Goal: Transaction & Acquisition: Purchase product/service

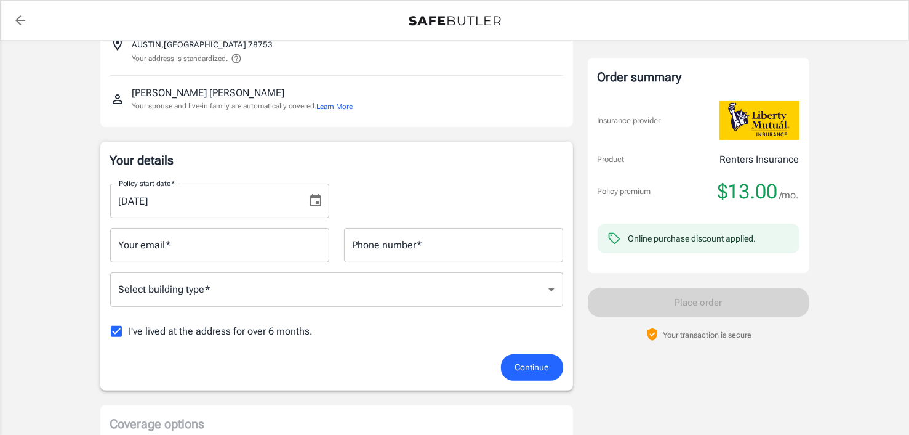
scroll to position [106, 0]
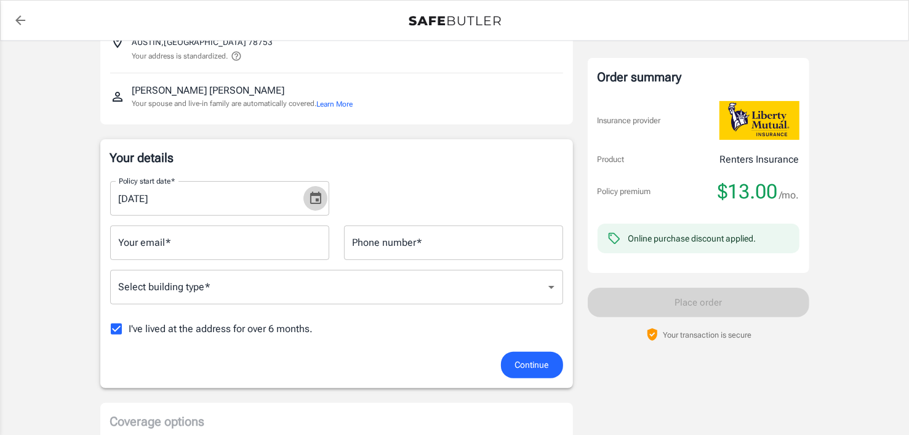
click at [307, 192] on button "Choose date, selected date is Aug 21, 2025" at bounding box center [316, 198] width 25 height 25
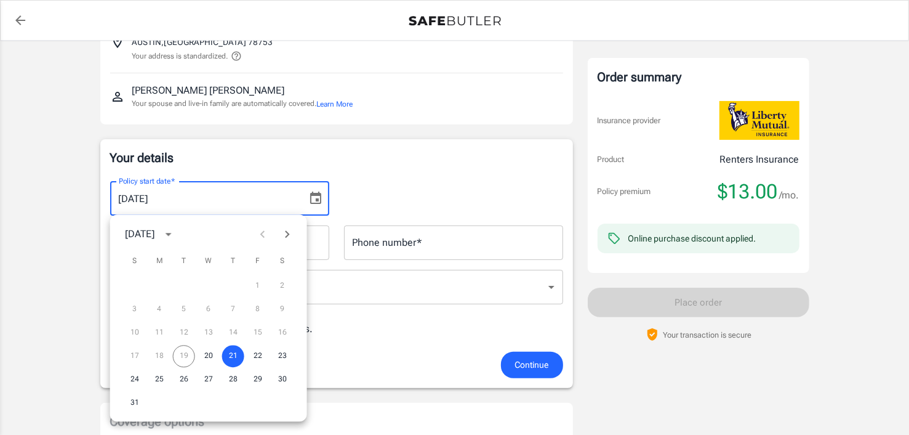
click at [281, 162] on p "Your details" at bounding box center [336, 157] width 453 height 17
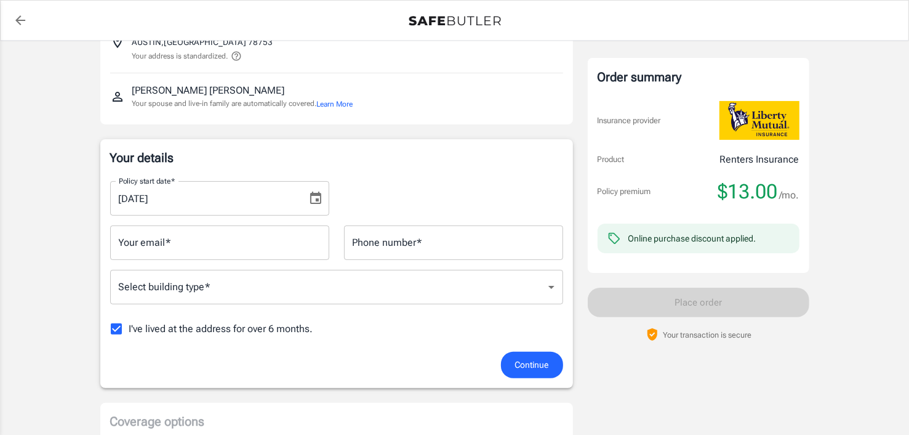
click at [342, 265] on div "Policy start date   * [DATE] Policy start date   * Your email   * Your email   …" at bounding box center [336, 261] width 453 height 180
click at [363, 309] on div "Policy start date   * [DATE] Policy start date   * Your email   * Your email   …" at bounding box center [336, 261] width 453 height 180
click at [363, 312] on div "Policy start date   * [DATE] Policy start date   * Your email   * Your email   …" at bounding box center [336, 261] width 453 height 180
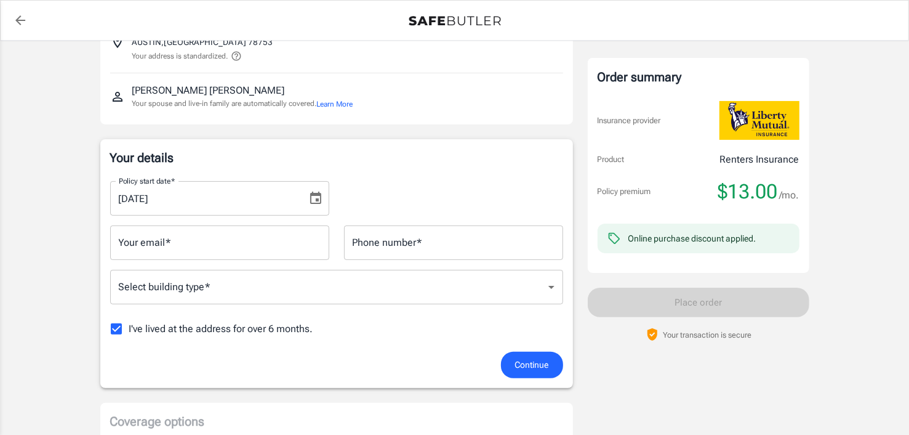
click at [319, 201] on icon "Choose date, selected date is Aug 21, 2025" at bounding box center [315, 198] width 15 height 15
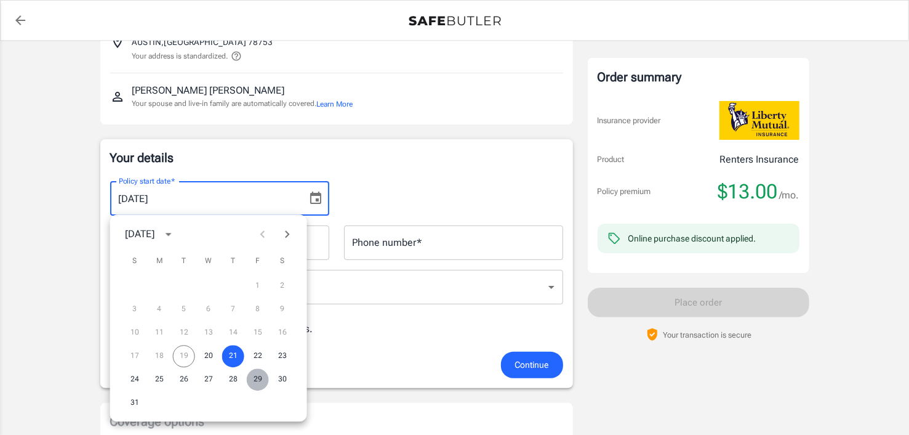
click at [260, 379] on button "29" at bounding box center [258, 379] width 22 height 22
type input "[DATE]"
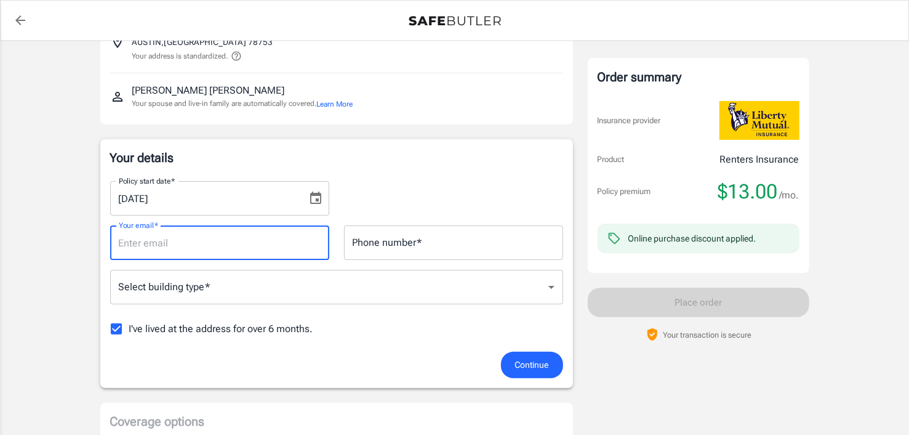
click at [283, 248] on input "Your email   *" at bounding box center [219, 242] width 219 height 34
type input "[EMAIL_ADDRESS][DOMAIN_NAME]"
click at [368, 240] on input "Phone number   *" at bounding box center [453, 242] width 219 height 34
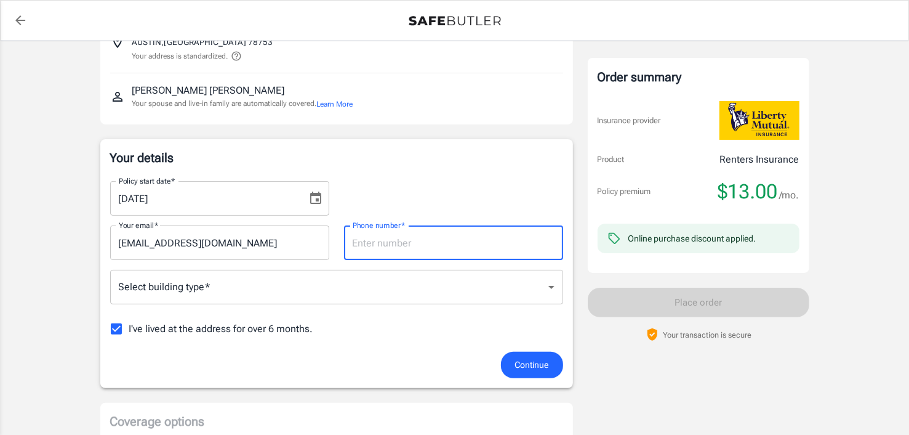
type input "7372252867"
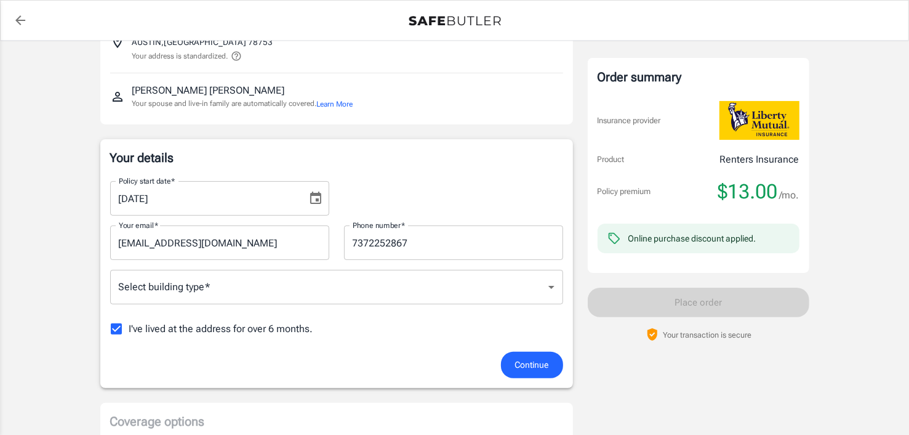
click at [385, 270] on div "Select building type   * ​ Select building type   *" at bounding box center [336, 288] width 453 height 36
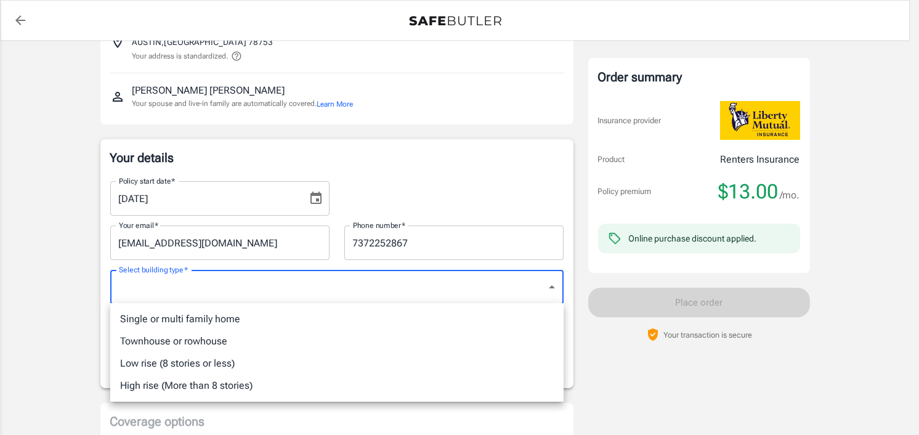
drag, startPoint x: 292, startPoint y: 330, endPoint x: 329, endPoint y: 260, distance: 79.3
click at [329, 260] on div "Single or multi family home Townhouse or rowhouse Low rise (8 stories or less) …" at bounding box center [459, 217] width 919 height 435
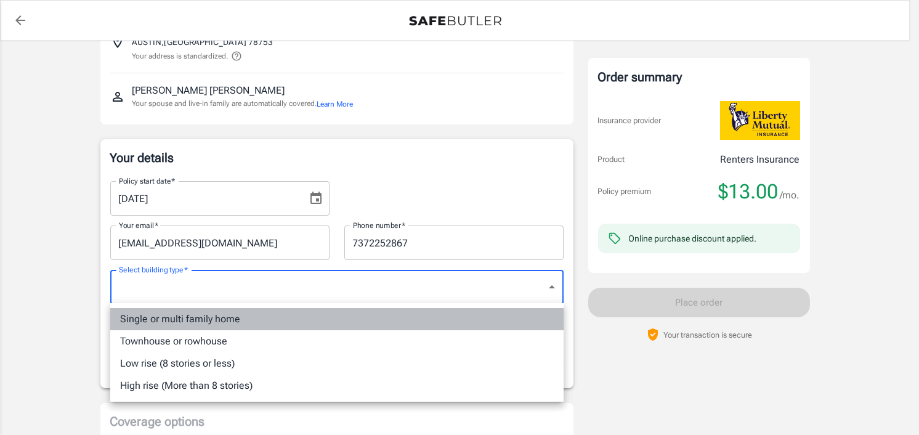
click at [292, 309] on li "Single or multi family home" at bounding box center [336, 319] width 453 height 22
type input "singlefamily"
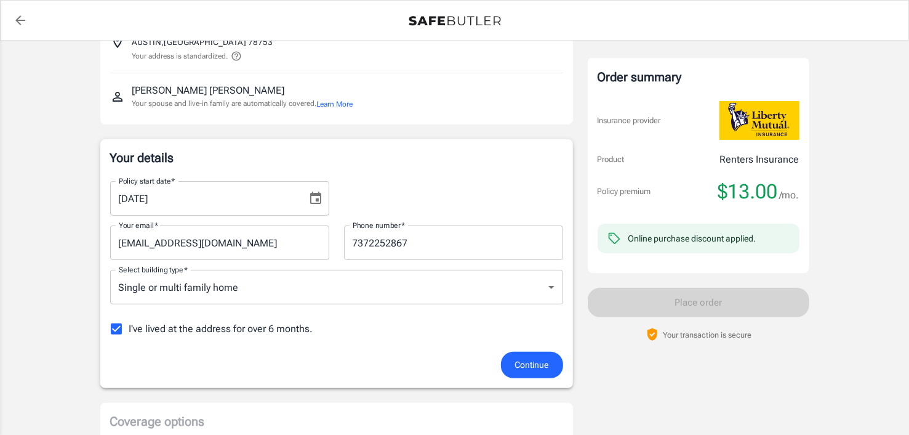
click at [275, 329] on span "I've lived at the address for over 6 months." at bounding box center [221, 328] width 184 height 15
click at [129, 329] on input "I've lived at the address for over 6 months." at bounding box center [116, 329] width 26 height 26
checkbox input "false"
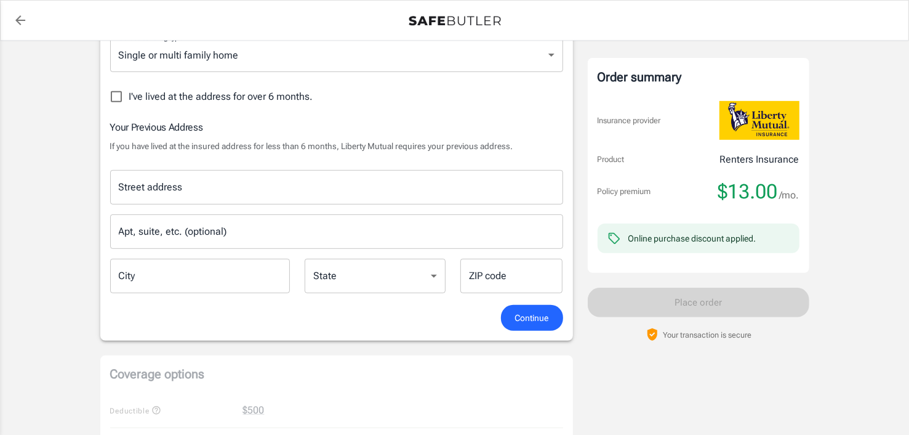
scroll to position [340, 0]
click at [345, 189] on input "Street address" at bounding box center [337, 185] width 442 height 23
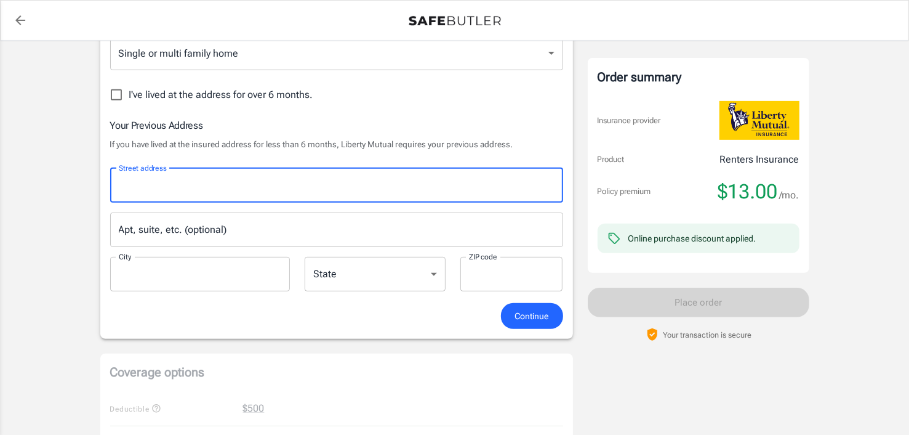
type input "[STREET_ADDRESS][PERSON_NAME]"
type input "Austin"
type input "78702"
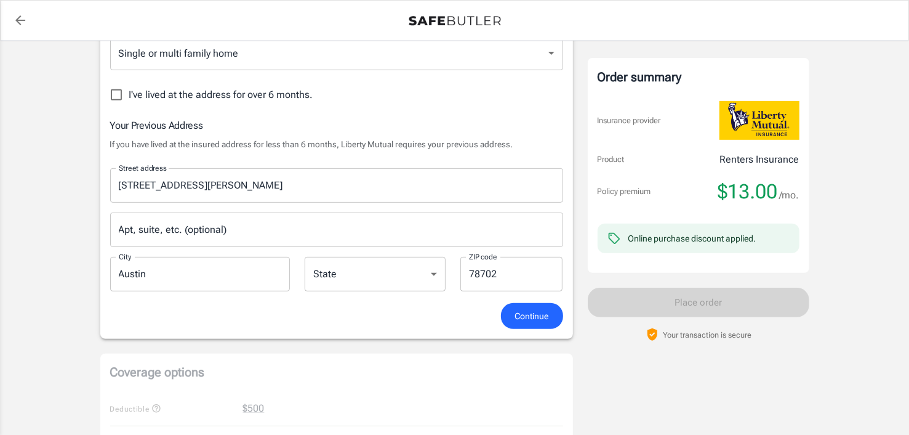
click at [533, 311] on span "Continue" at bounding box center [532, 315] width 34 height 15
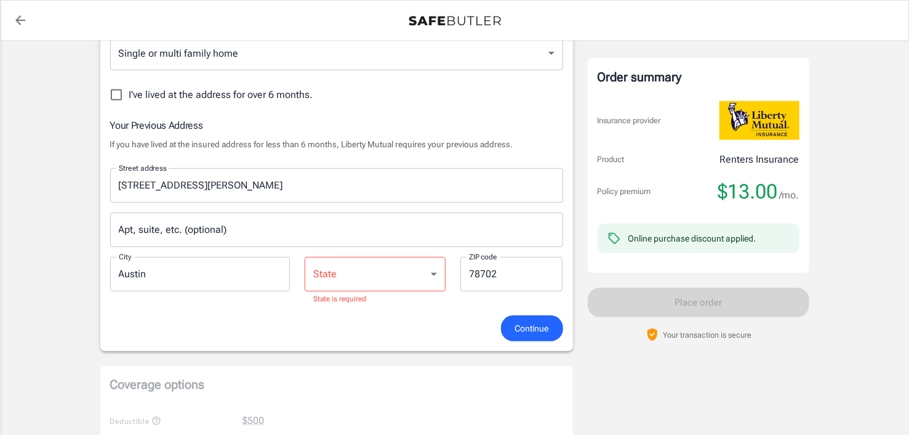
click at [355, 265] on select "[US_STATE] [US_STATE] [US_STATE] [US_STATE] [US_STATE] [US_STATE] [US_STATE] [U…" at bounding box center [375, 274] width 141 height 34
select select "[GEOGRAPHIC_DATA]"
click at [305, 257] on select "[US_STATE] [US_STATE] [US_STATE] [US_STATE] [US_STATE] [US_STATE] [US_STATE] [U…" at bounding box center [375, 274] width 141 height 34
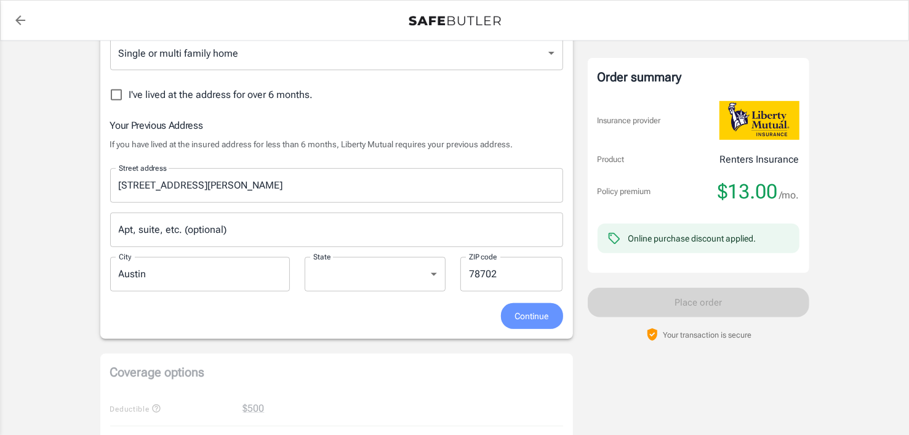
click at [512, 311] on button "Continue" at bounding box center [532, 316] width 62 height 26
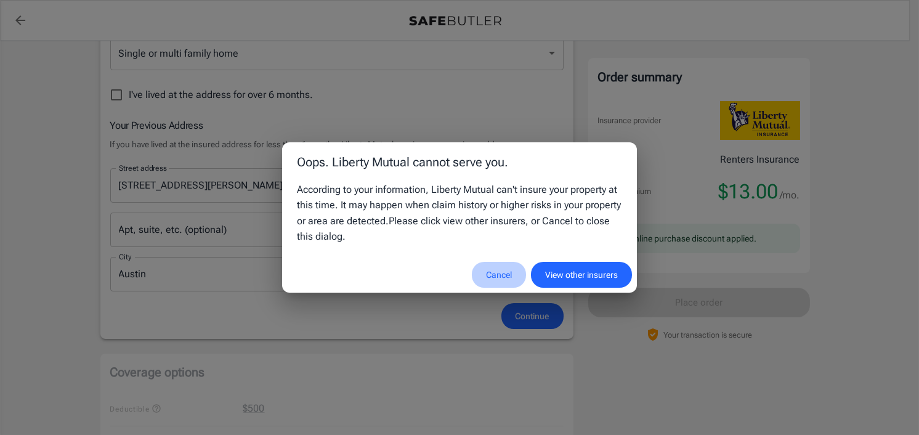
click at [493, 275] on button "Cancel" at bounding box center [499, 275] width 54 height 26
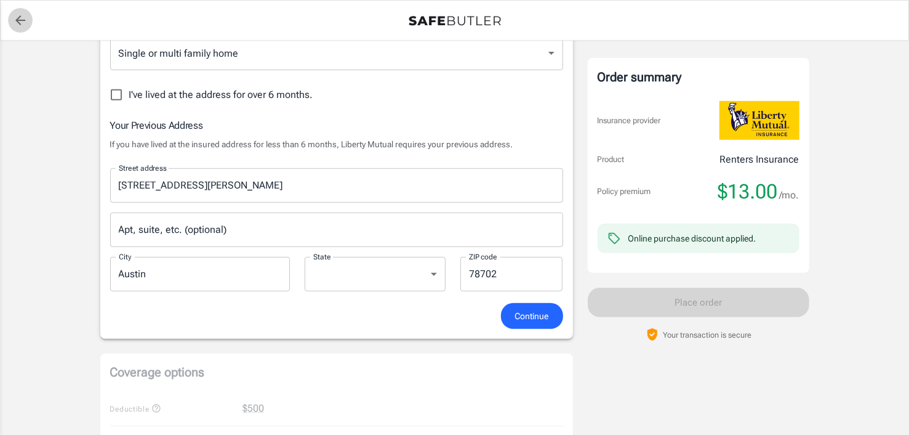
click at [9, 13] on link "back to quotes" at bounding box center [20, 20] width 25 height 25
